Goal: Task Accomplishment & Management: Use online tool/utility

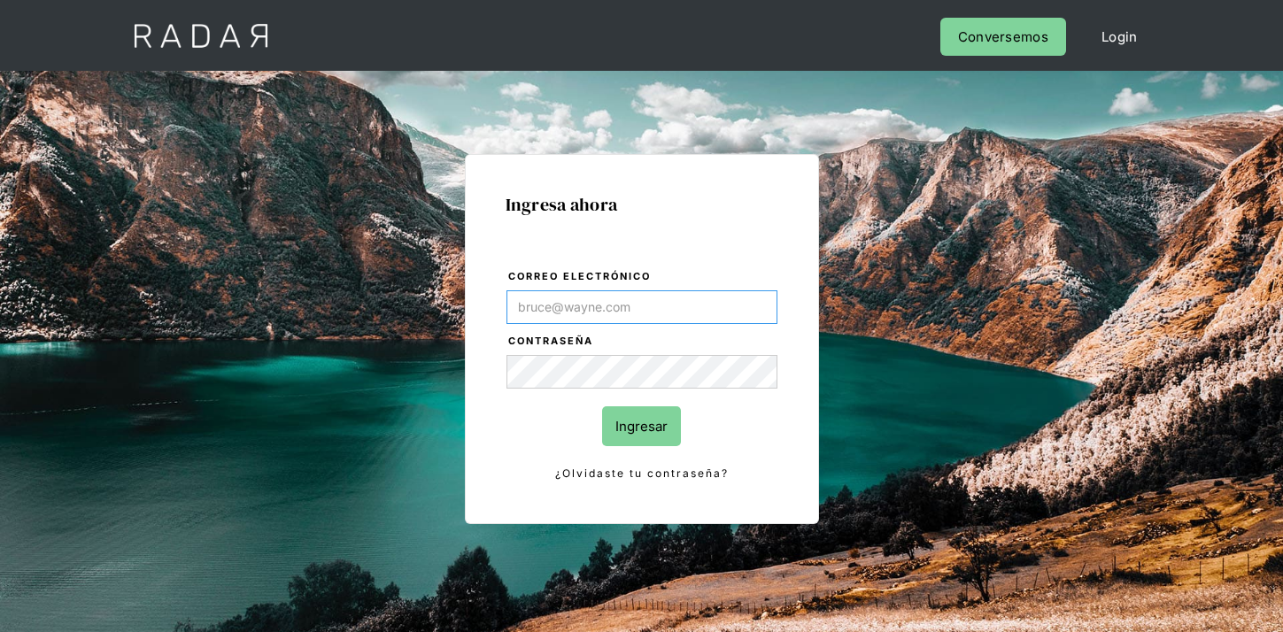
click at [736, 306] on input "Correo electrónico" at bounding box center [641, 307] width 271 height 34
paste input "[EMAIL_ADDRESS][DOMAIN_NAME]"
type input "[EMAIL_ADDRESS][DOMAIN_NAME]"
click at [656, 417] on input "Ingresar" at bounding box center [641, 426] width 79 height 40
click at [646, 424] on input "Ingresar" at bounding box center [641, 426] width 79 height 40
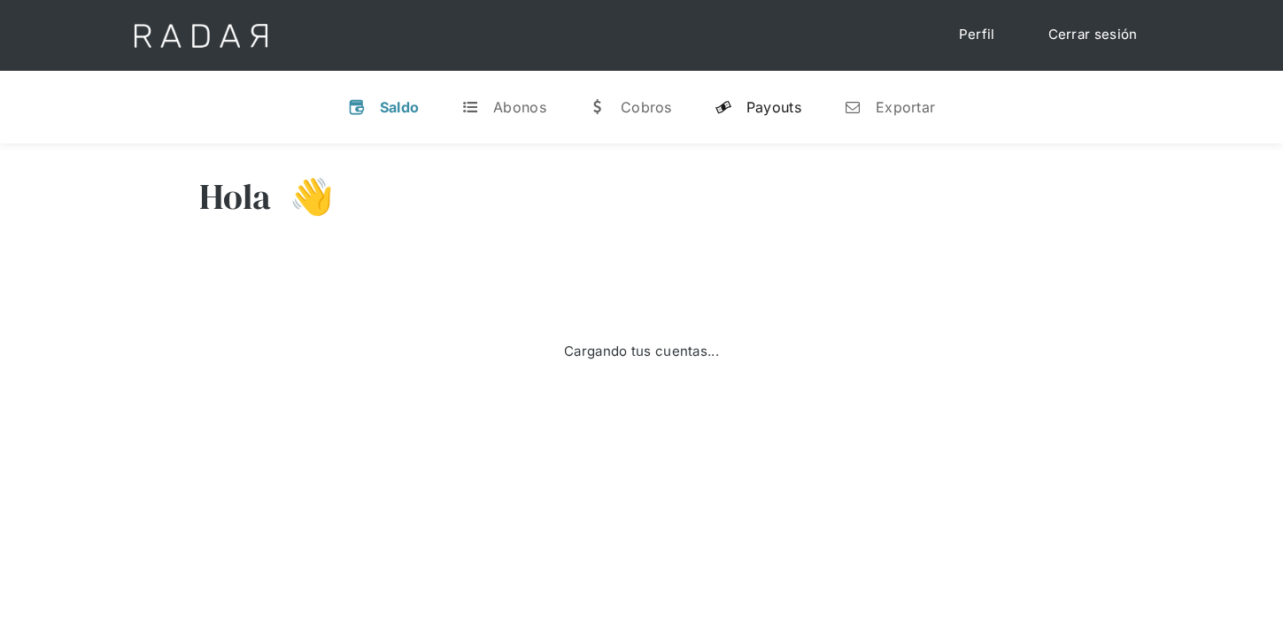
click at [792, 104] on div "Payouts" at bounding box center [773, 107] width 55 height 18
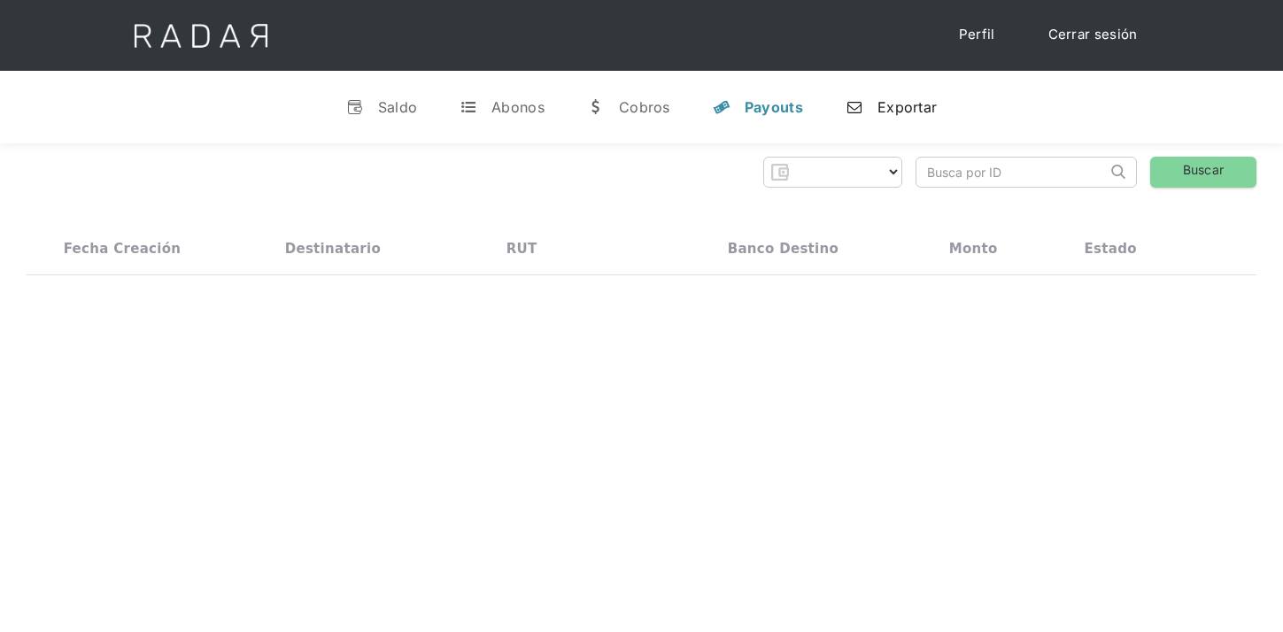
click at [892, 110] on div "Exportar" at bounding box center [906, 107] width 59 height 18
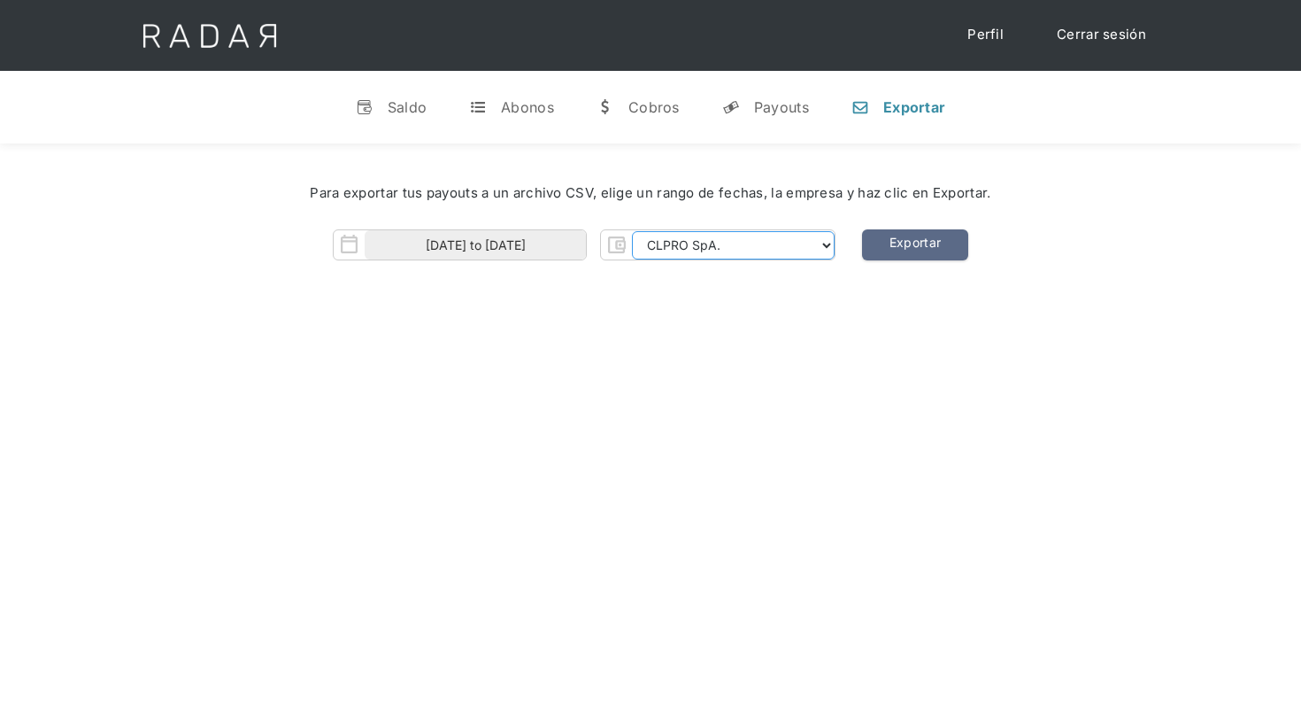
click at [693, 243] on select "CLPRO SpA. [PERSON_NAME] SpA. Urigol SpA. Bysolutions SpA. Clmax SpA. Andes Pay…" at bounding box center [733, 245] width 203 height 28
select select "clpro-rt"
click at [549, 248] on input "01-08-2025 to 16-08-2025" at bounding box center [475, 244] width 221 height 29
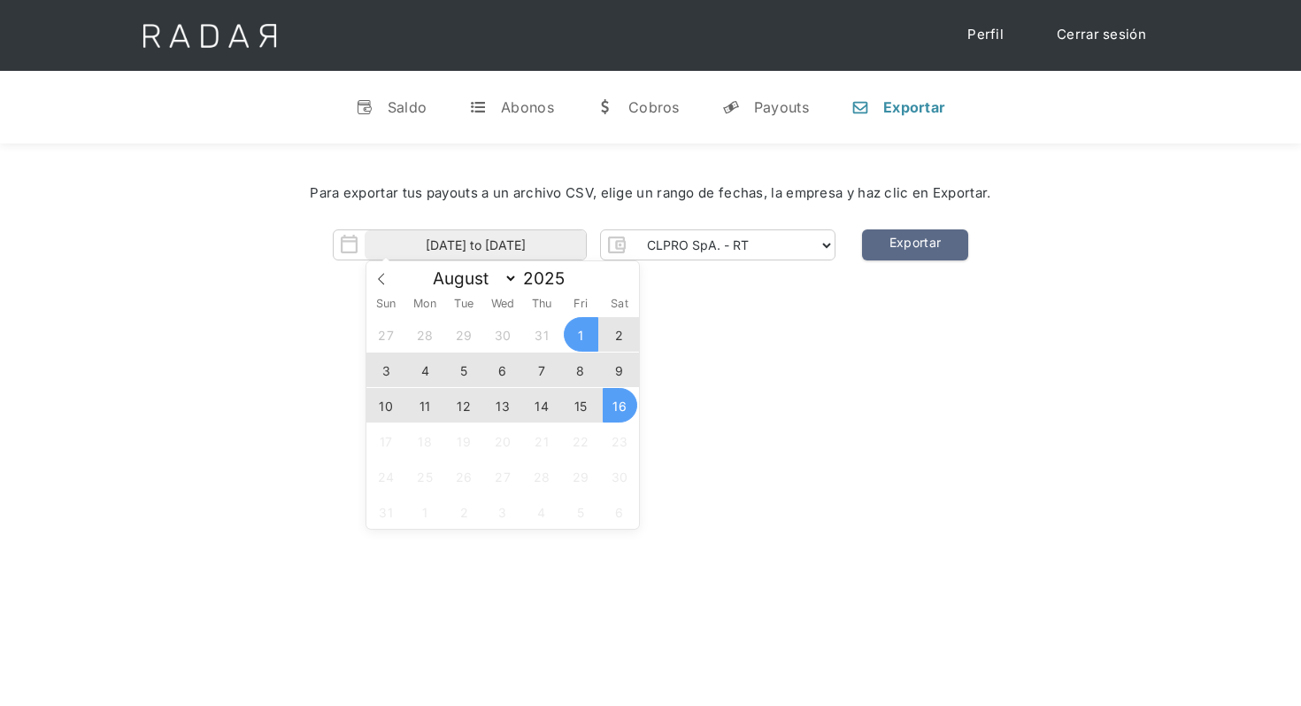
click at [580, 415] on span "15" at bounding box center [581, 405] width 35 height 35
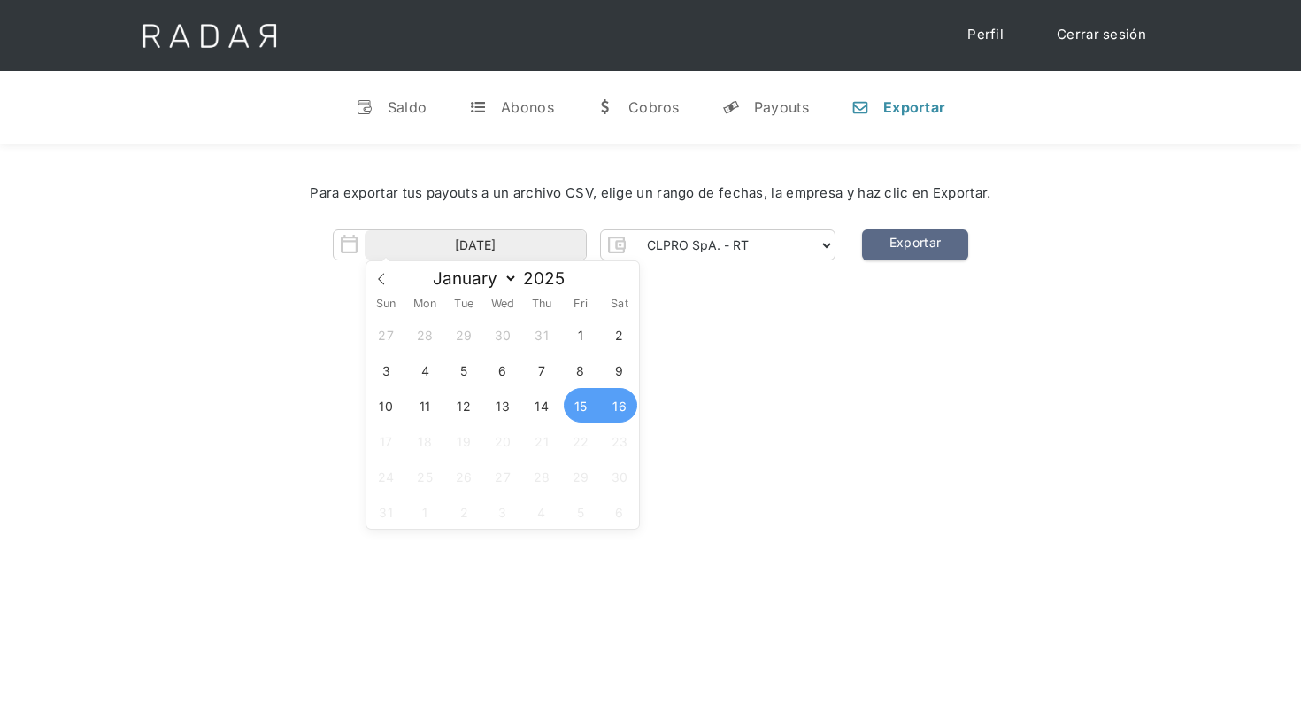
click at [621, 414] on span "16" at bounding box center [620, 405] width 35 height 35
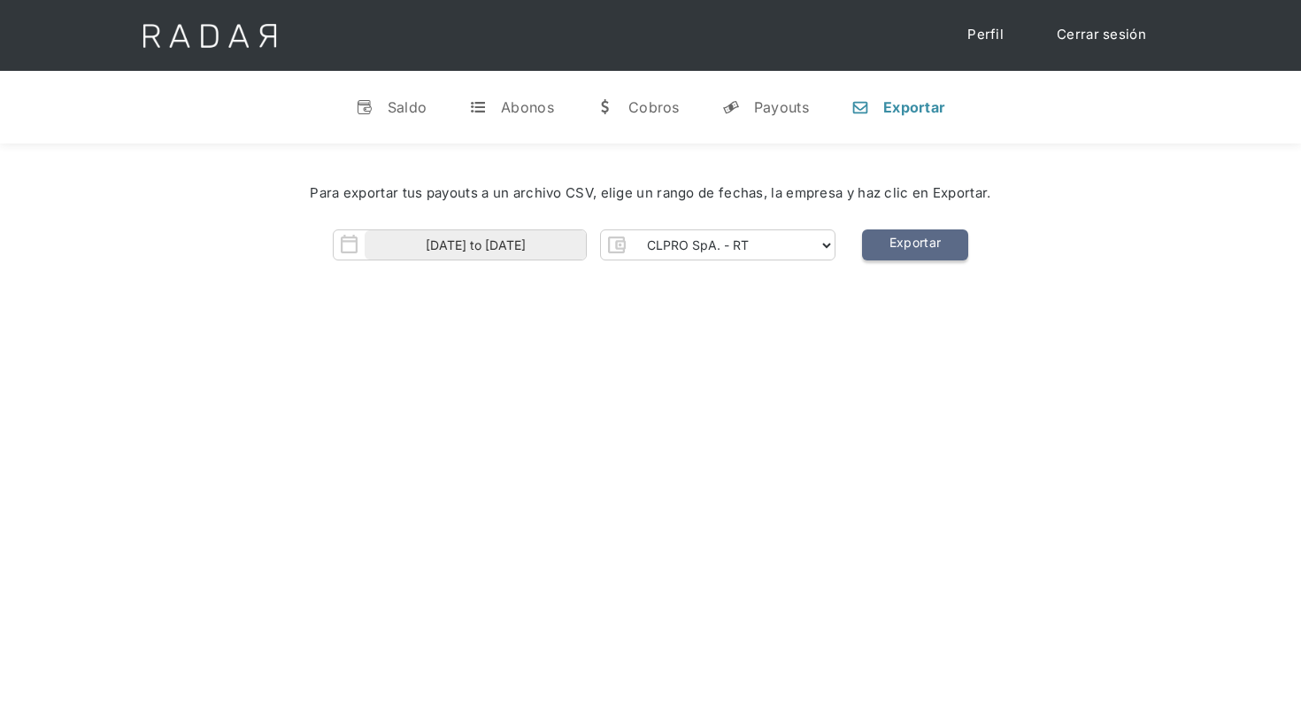
click at [897, 257] on link "Exportar" at bounding box center [915, 244] width 106 height 31
click at [911, 251] on link "Exportar" at bounding box center [915, 244] width 106 height 31
click at [453, 223] on div "Para exportar tus payouts a un archivo CSV, elige un rango de fechas, la empres…" at bounding box center [651, 193] width 1248 height 73
click at [451, 246] on input "15-08-2025 to 16-08-2025" at bounding box center [475, 244] width 221 height 29
click at [579, 404] on span "15" at bounding box center [581, 405] width 35 height 35
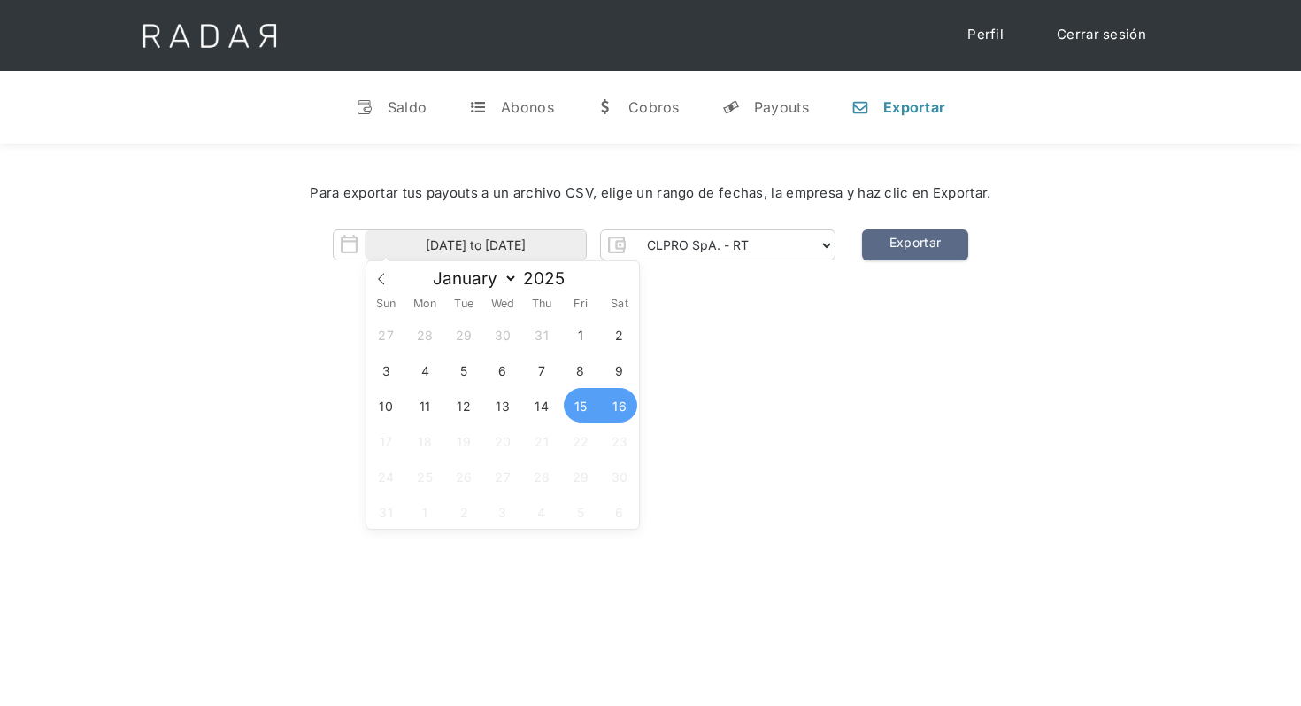
type input "15-08-2025"
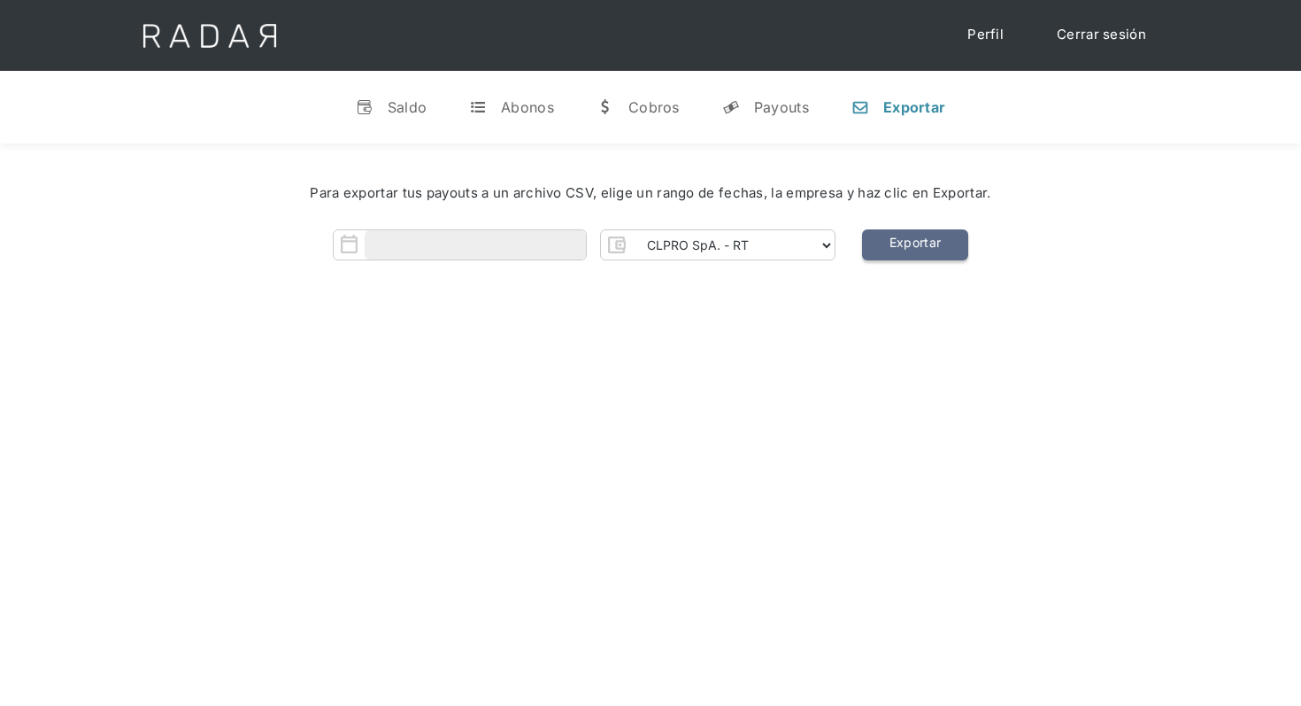
click at [884, 242] on link "Exportar" at bounding box center [915, 244] width 106 height 31
click at [525, 241] on input "Form" at bounding box center [475, 244] width 221 height 29
click at [616, 406] on span "16" at bounding box center [620, 405] width 35 height 35
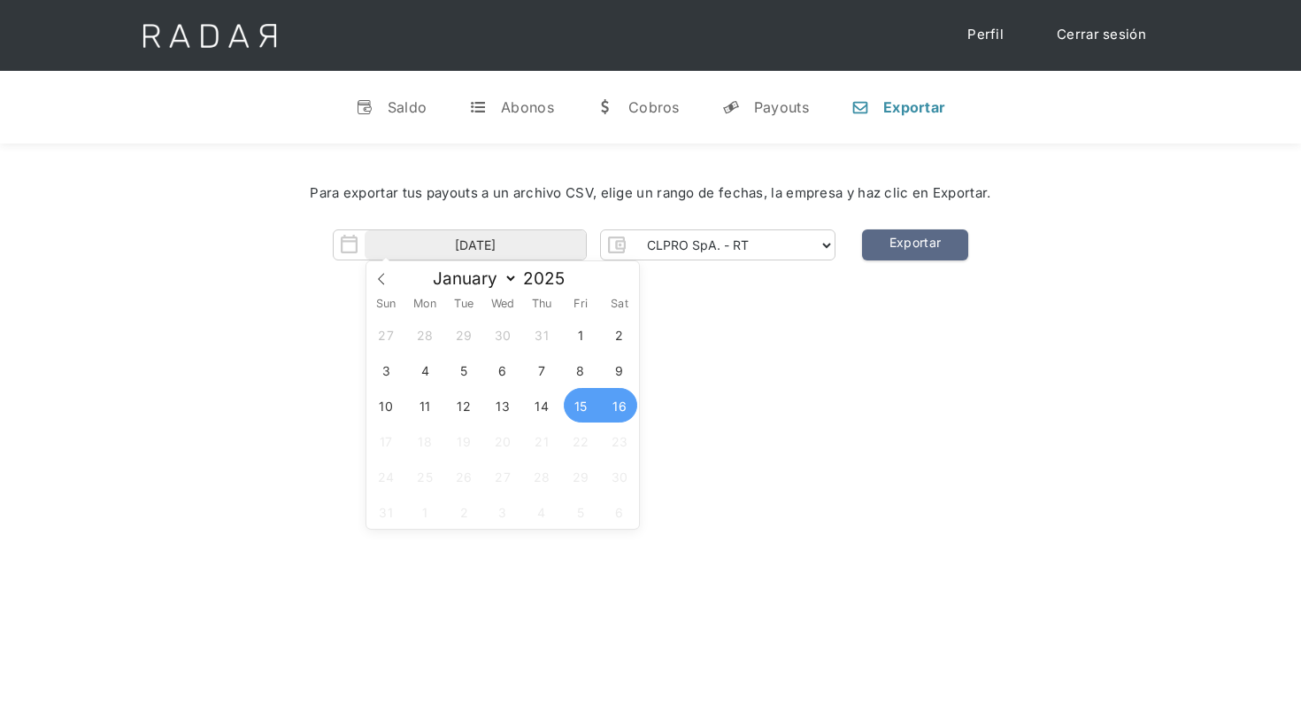
click at [592, 405] on span "15" at bounding box center [581, 405] width 35 height 35
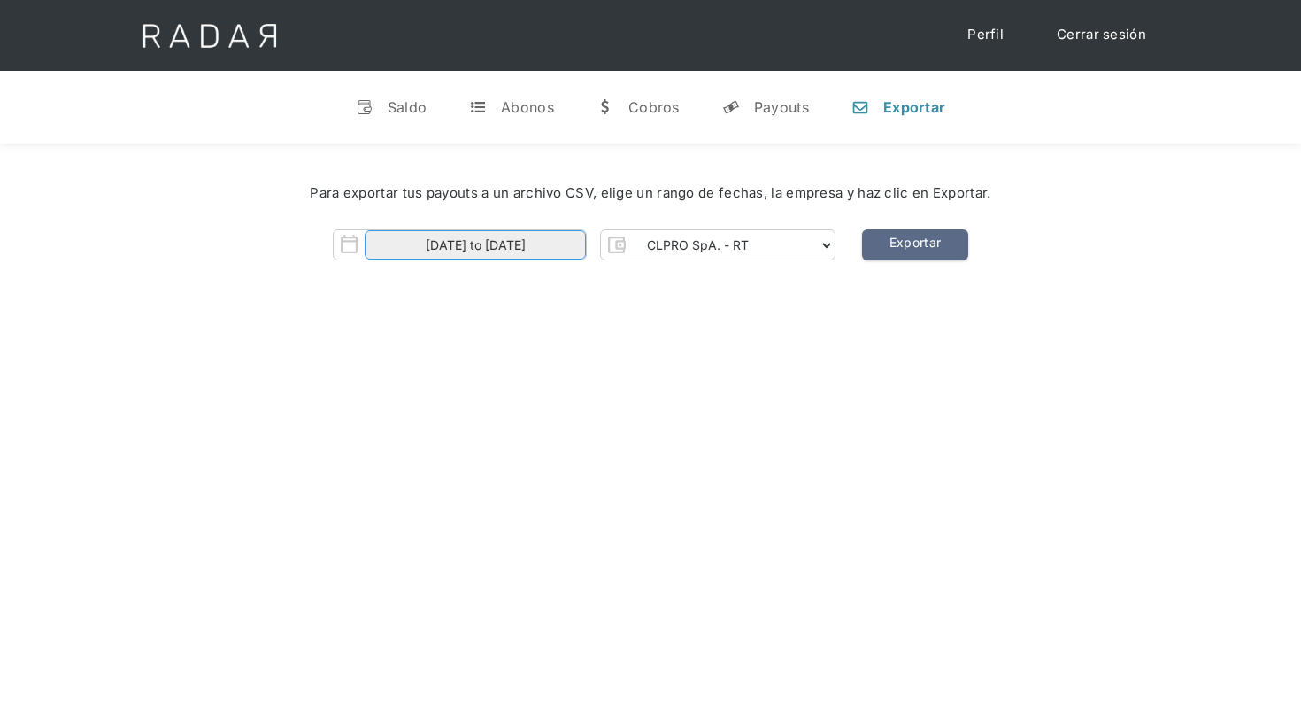
click at [528, 245] on input "15-08-2025 to 16-08-2025" at bounding box center [475, 244] width 221 height 29
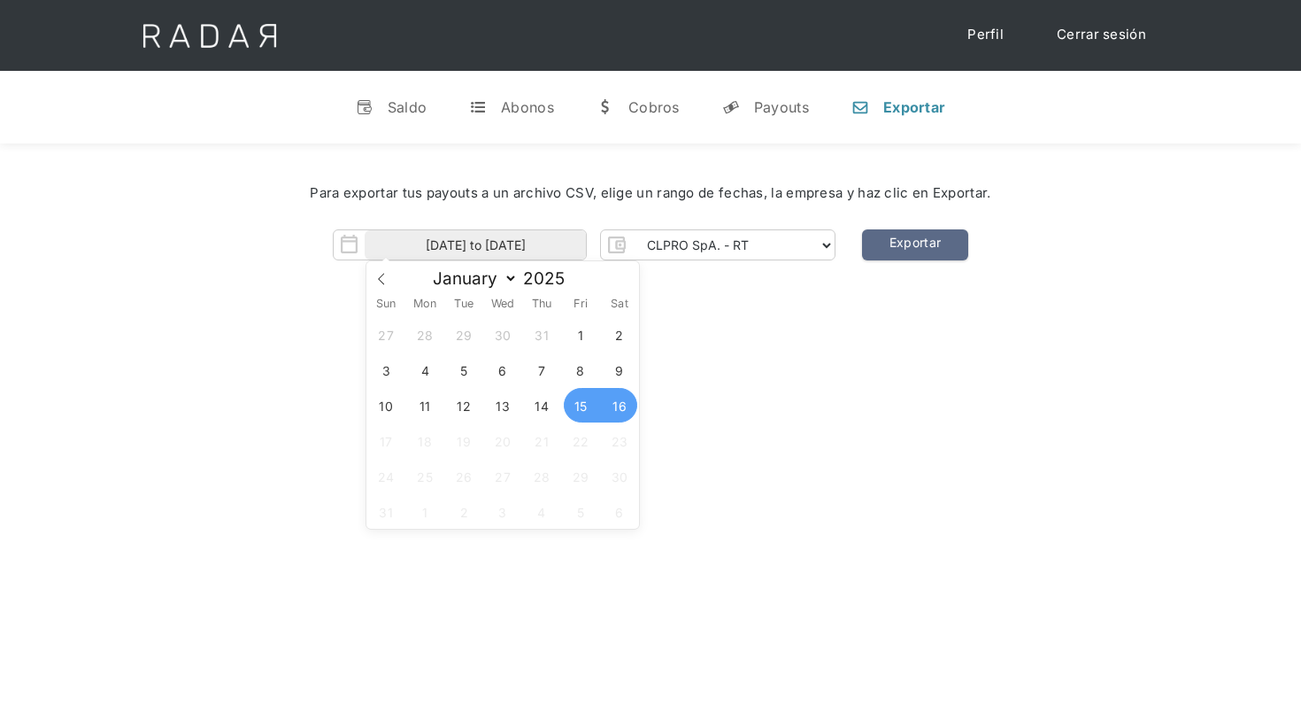
click at [577, 406] on span "15" at bounding box center [581, 405] width 35 height 35
type input "15-08-2025"
click at [577, 406] on span "15" at bounding box center [581, 405] width 35 height 35
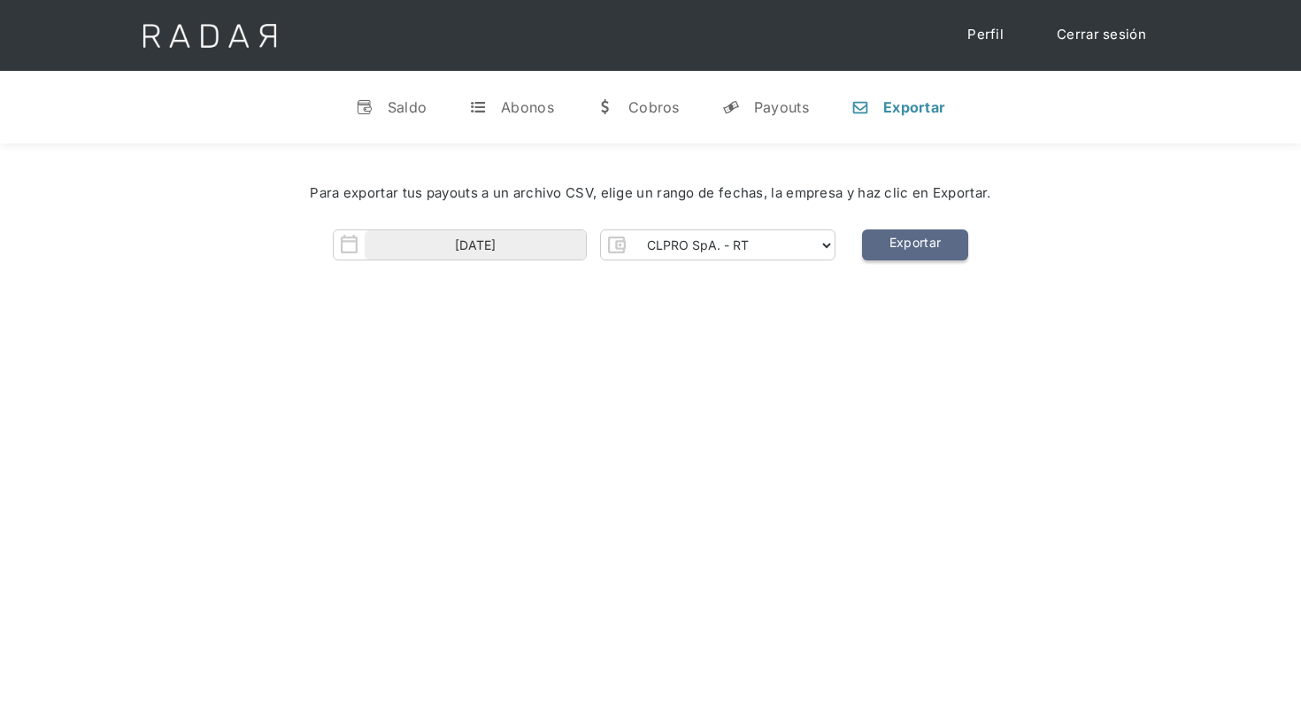
click at [921, 258] on link "Exportar" at bounding box center [915, 244] width 106 height 31
